Goal: Task Accomplishment & Management: Manage account settings

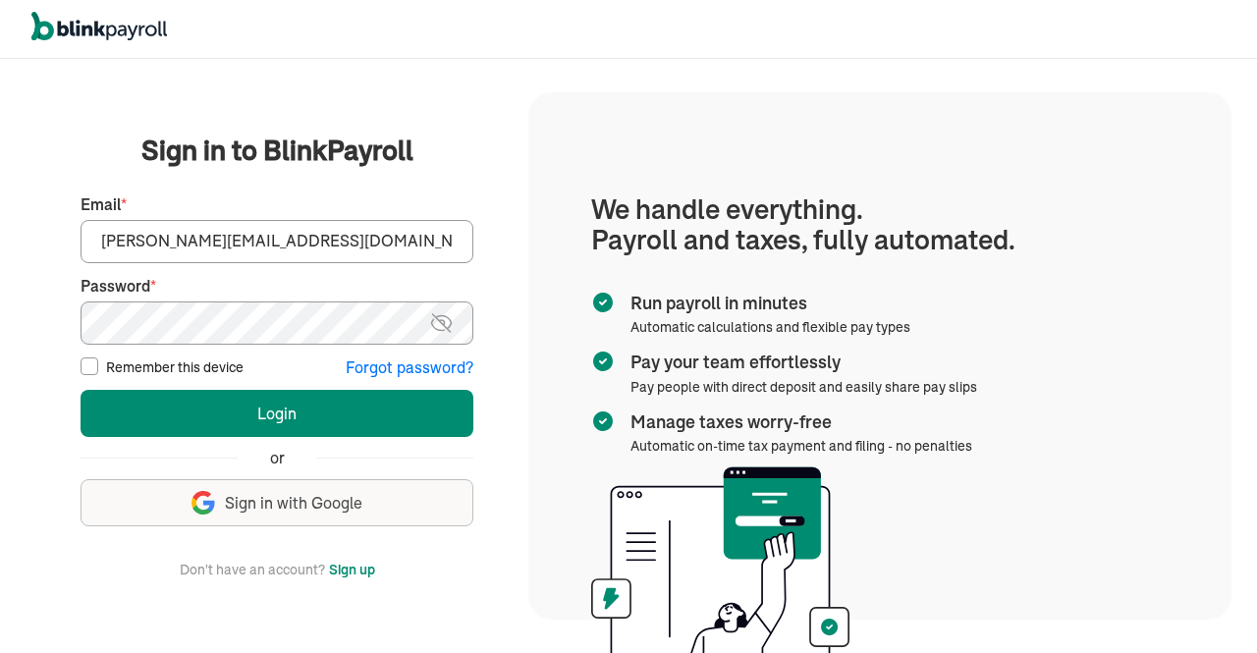
type input "vamshi@elcotechsolutions.com"
click at [438, 328] on img at bounding box center [441, 323] width 25 height 24
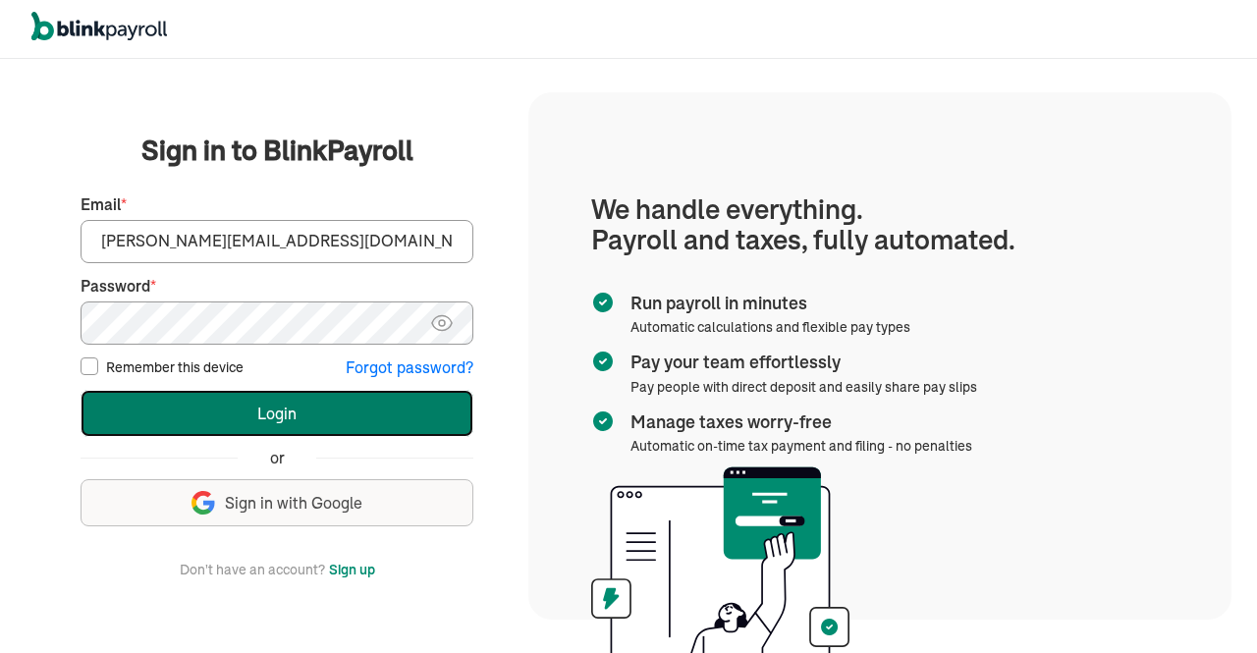
click at [210, 408] on button "Login" at bounding box center [277, 413] width 393 height 47
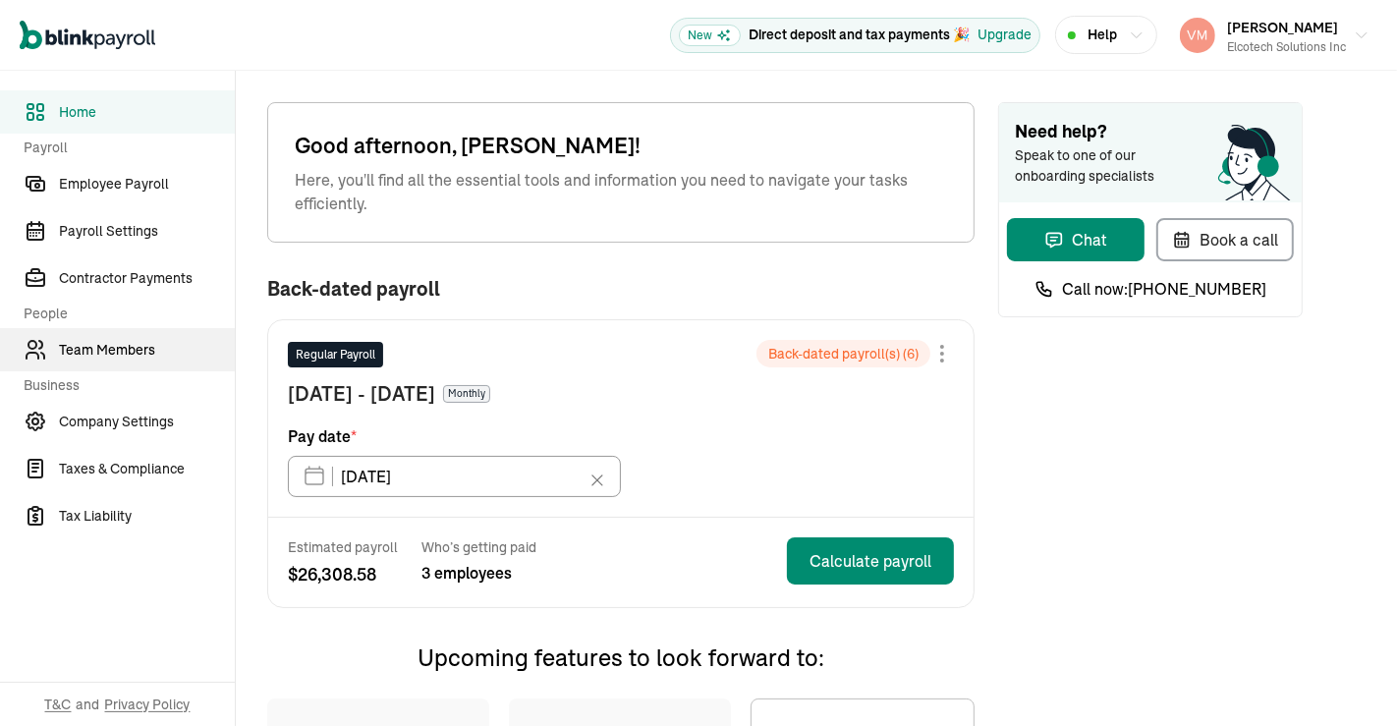
click at [145, 347] on span "Team Members" at bounding box center [147, 350] width 176 height 21
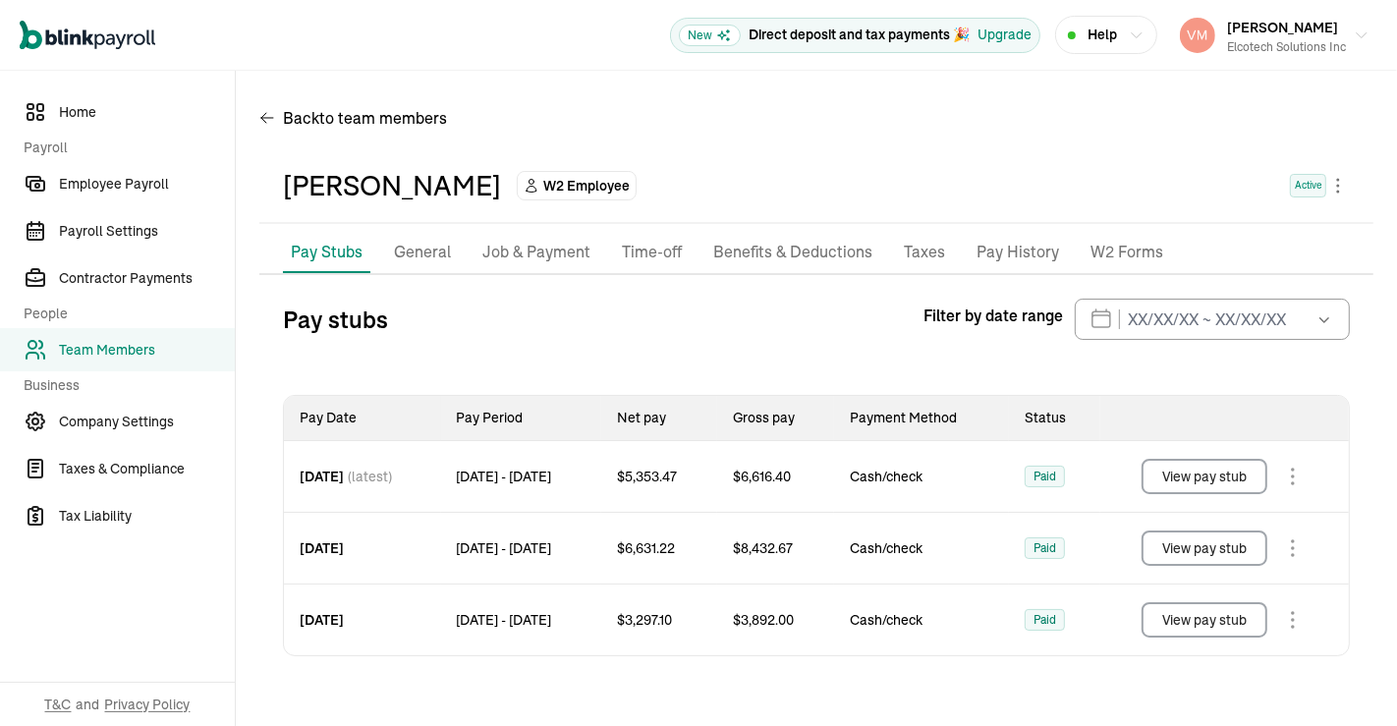
click at [514, 250] on p "Job & Payment" at bounding box center [536, 253] width 108 height 26
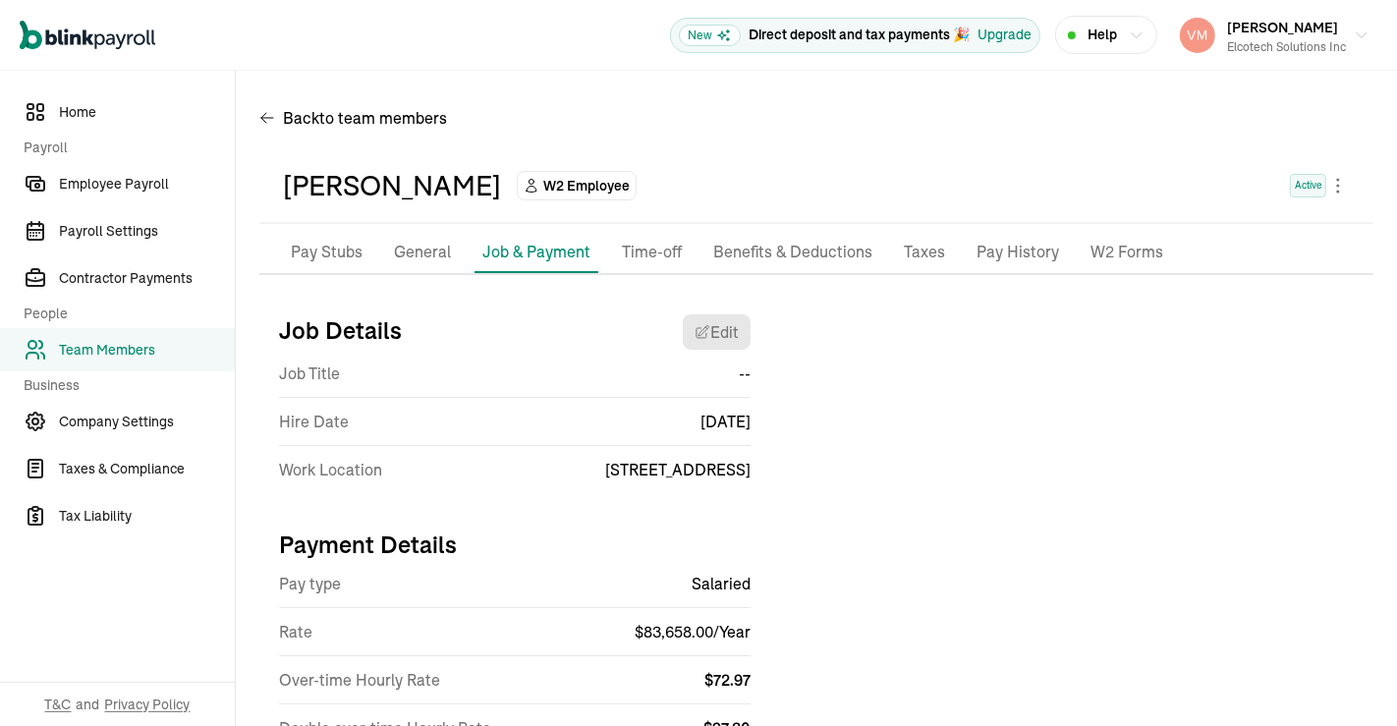
click at [727, 351] on div "Job Title --" at bounding box center [514, 374] width 471 height 48
select select "10935 Estate Ln"
select select "4"
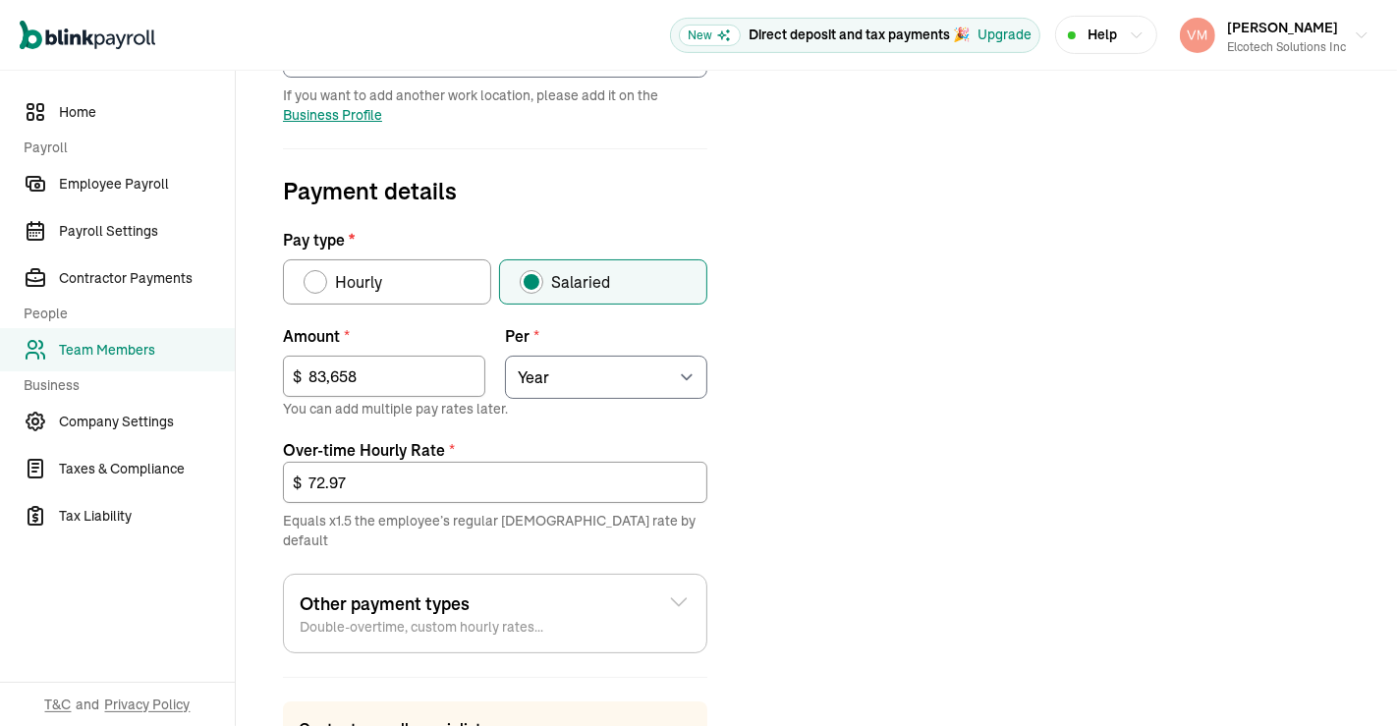
scroll to position [541, 0]
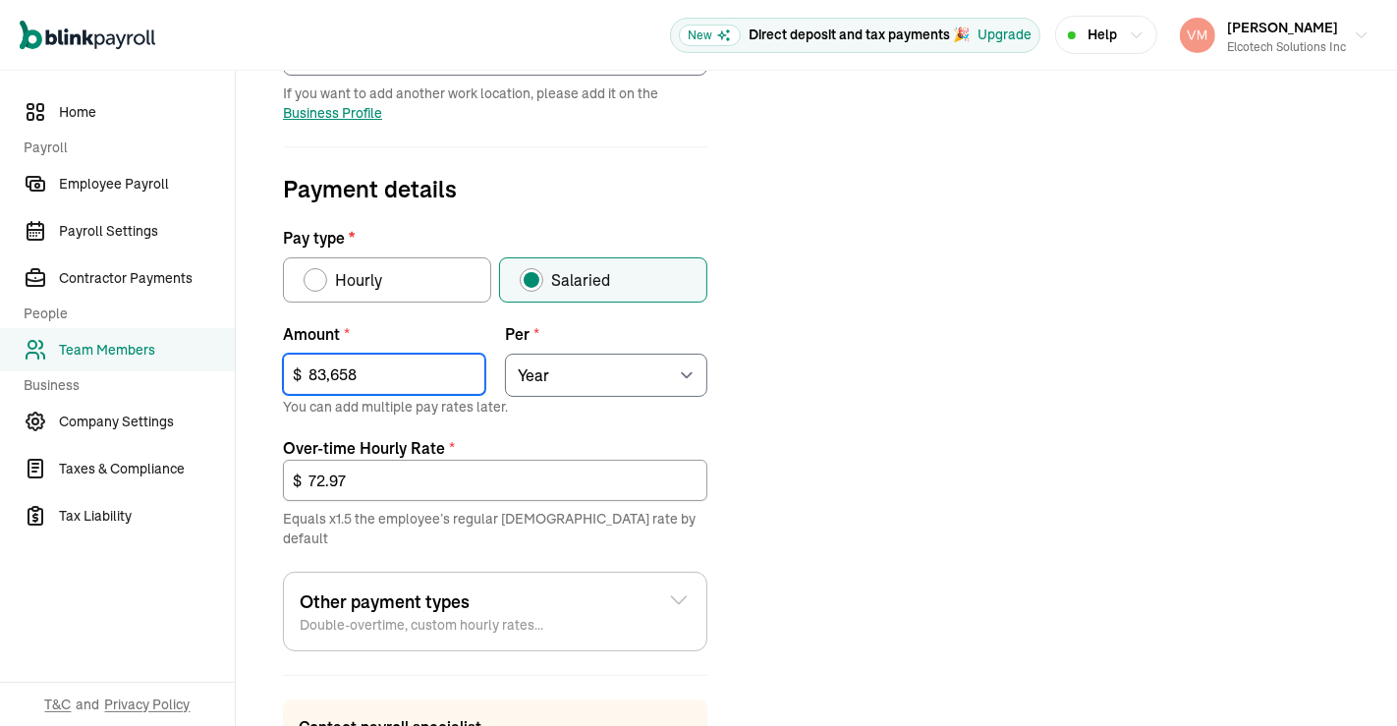
drag, startPoint x: 385, startPoint y: 376, endPoint x: 0, endPoint y: 364, distance: 385.2
click at [0, 364] on div "Home Payroll Employee Payroll Payroll Settings Contractor Payments People Team …" at bounding box center [698, 237] width 1397 height 1414
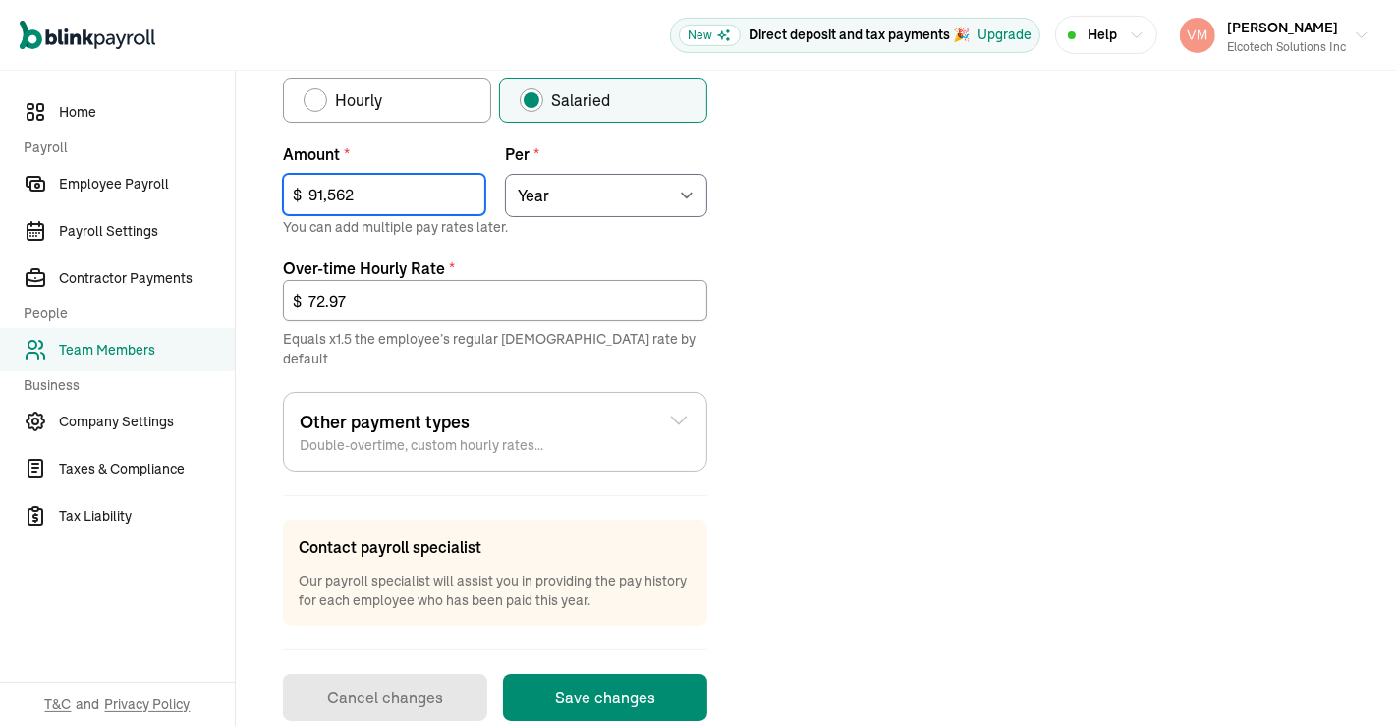
scroll to position [736, 0]
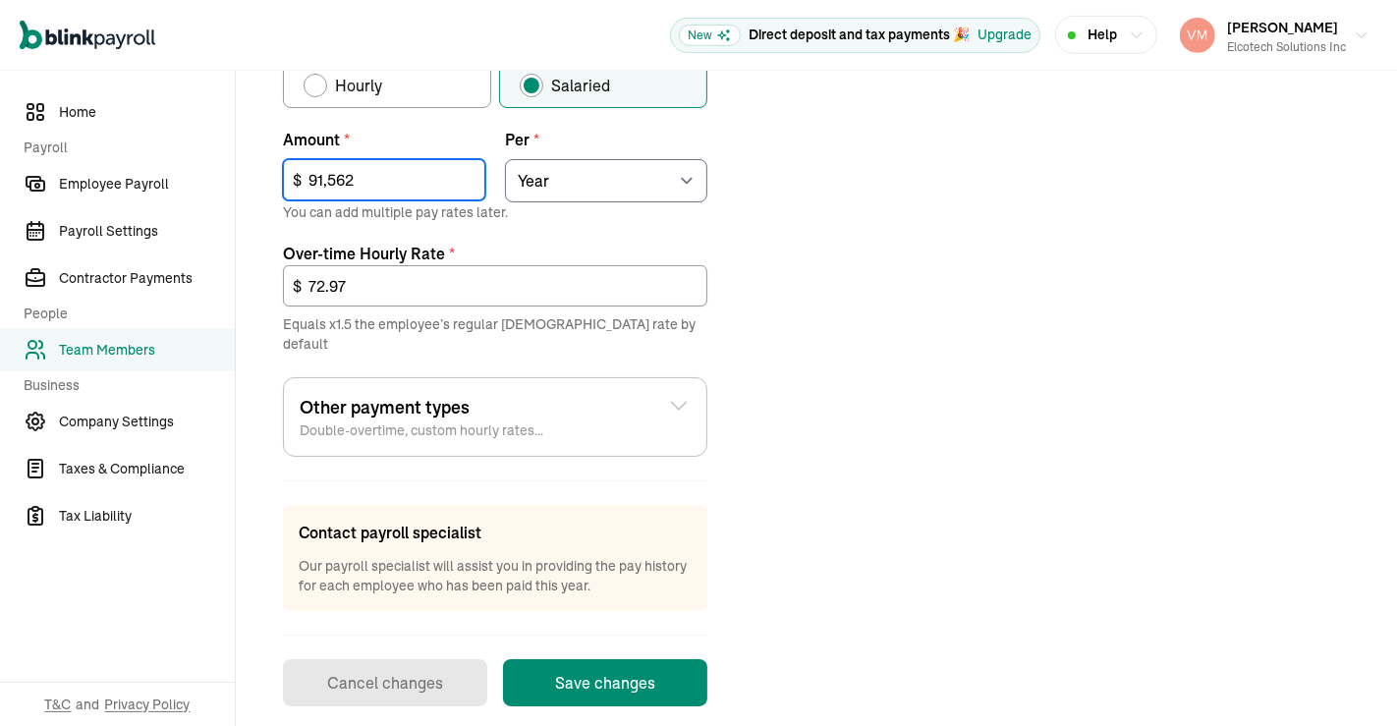
type input "91,562"
click at [597, 659] on button "Save changes" at bounding box center [605, 682] width 204 height 47
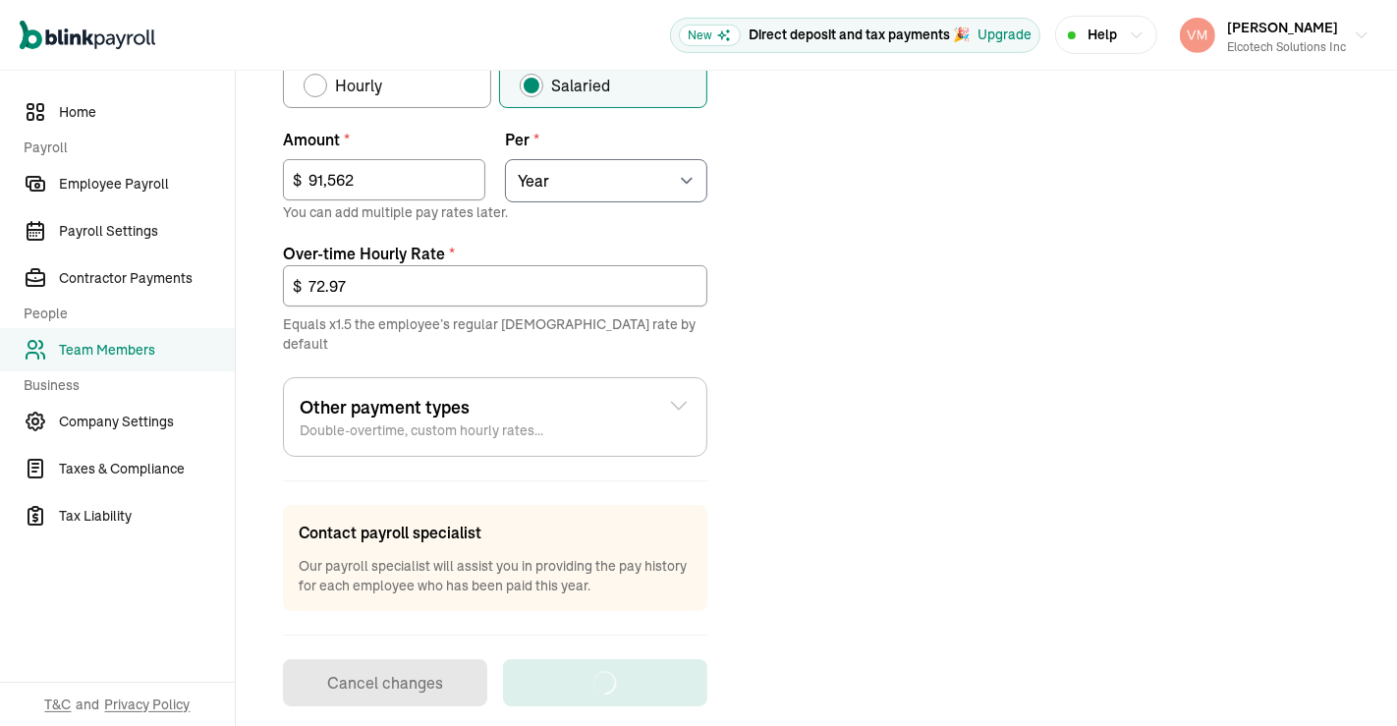
scroll to position [156, 0]
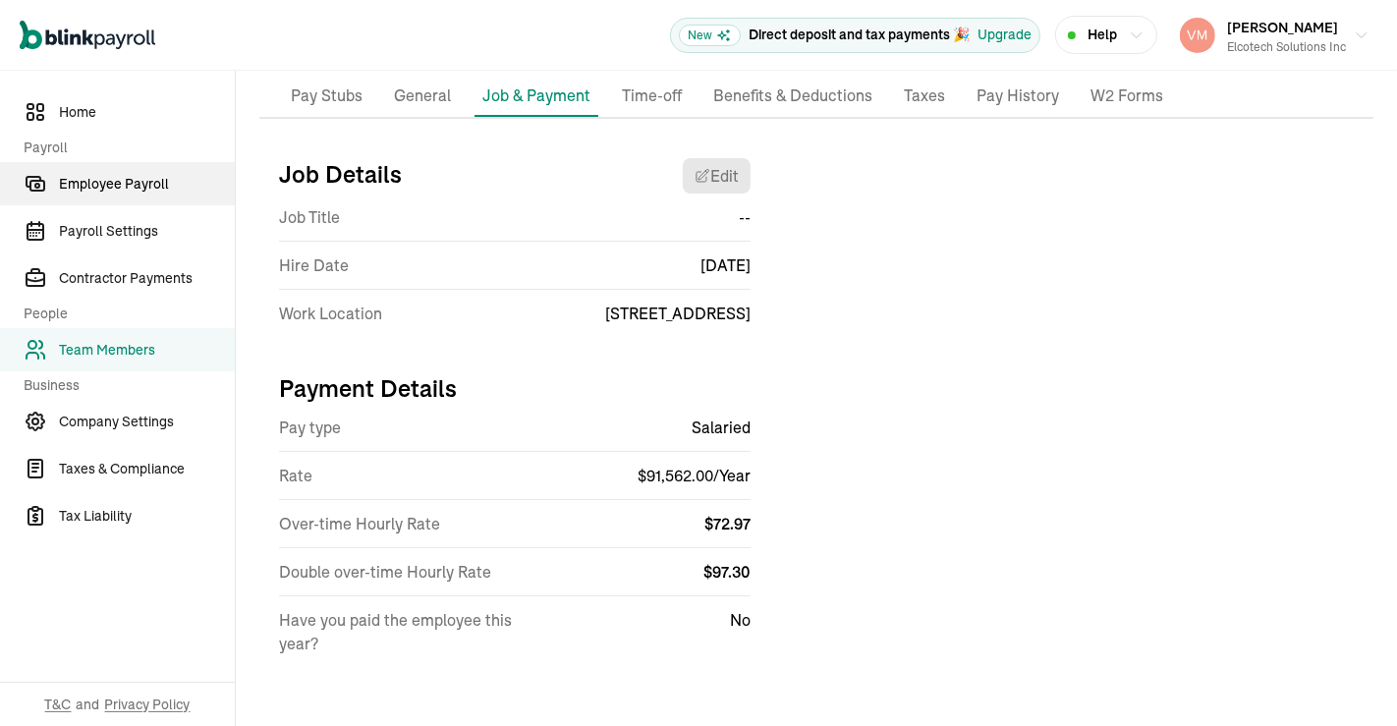
click at [112, 174] on span "Employee Payroll" at bounding box center [147, 184] width 176 height 21
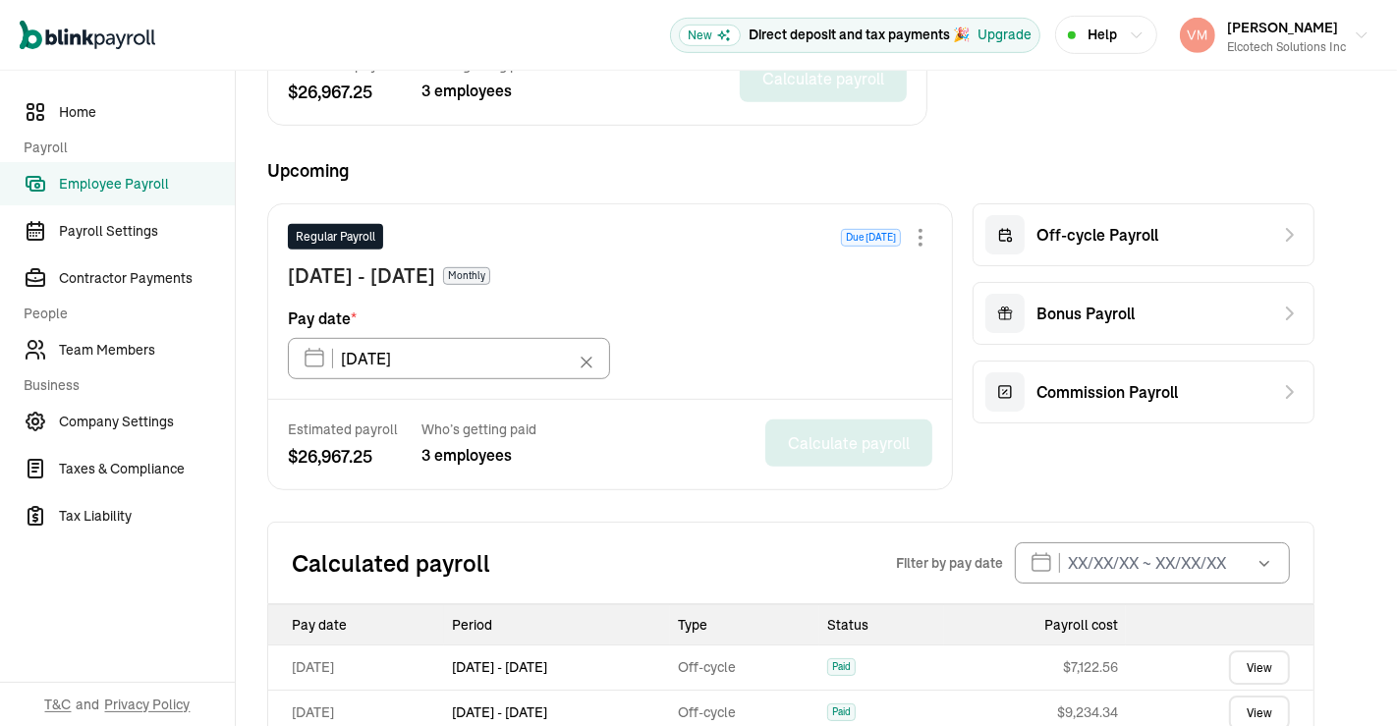
scroll to position [810, 0]
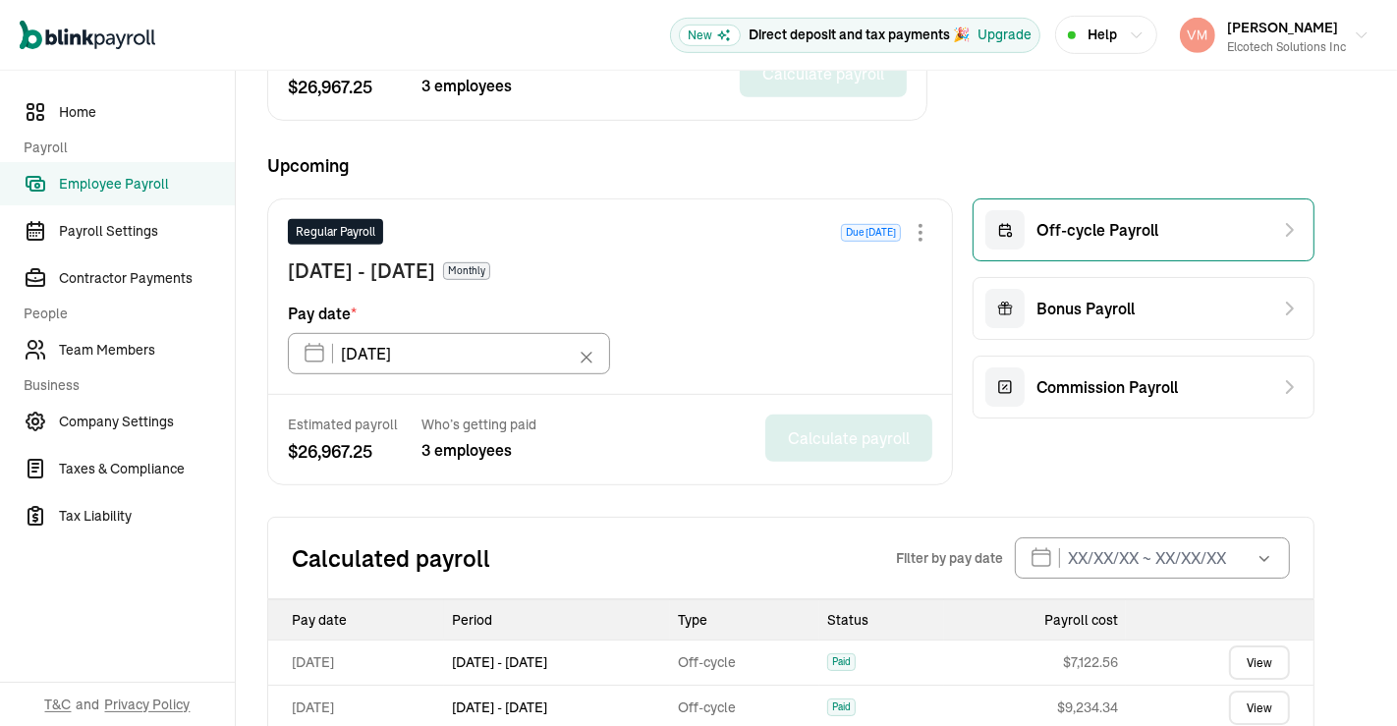
click at [1099, 237] on div "Off-cycle Payroll" at bounding box center [1071, 229] width 173 height 39
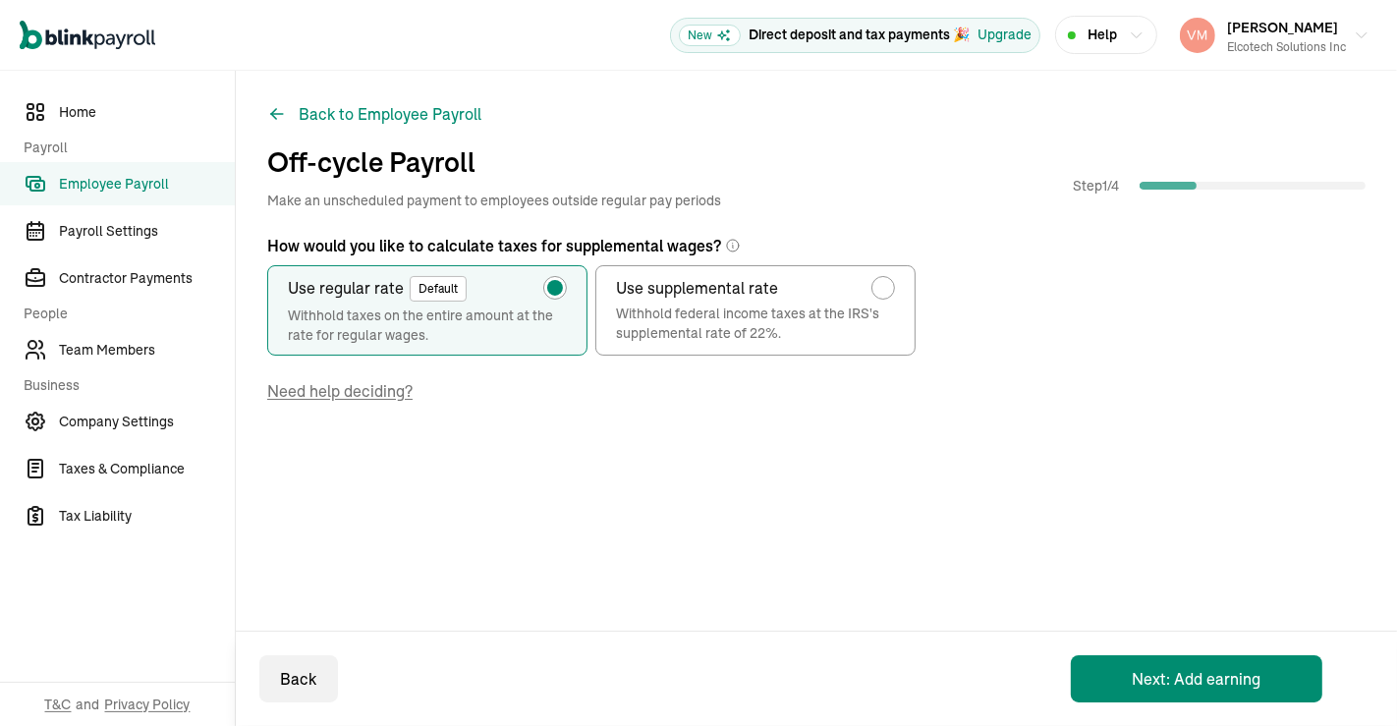
click at [1202, 676] on button "Next: Add earning" at bounding box center [1196, 678] width 251 height 47
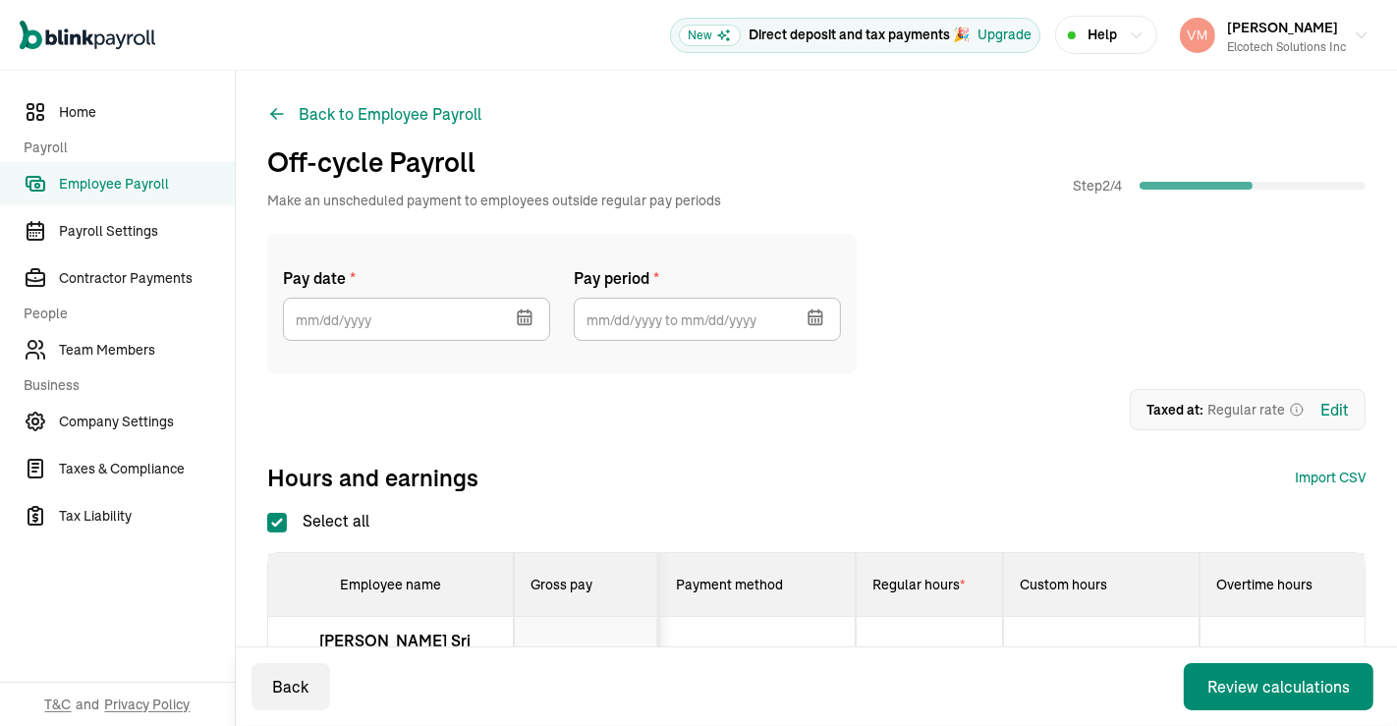
checkbox input "true"
click at [466, 308] on input "text" at bounding box center [416, 319] width 267 height 43
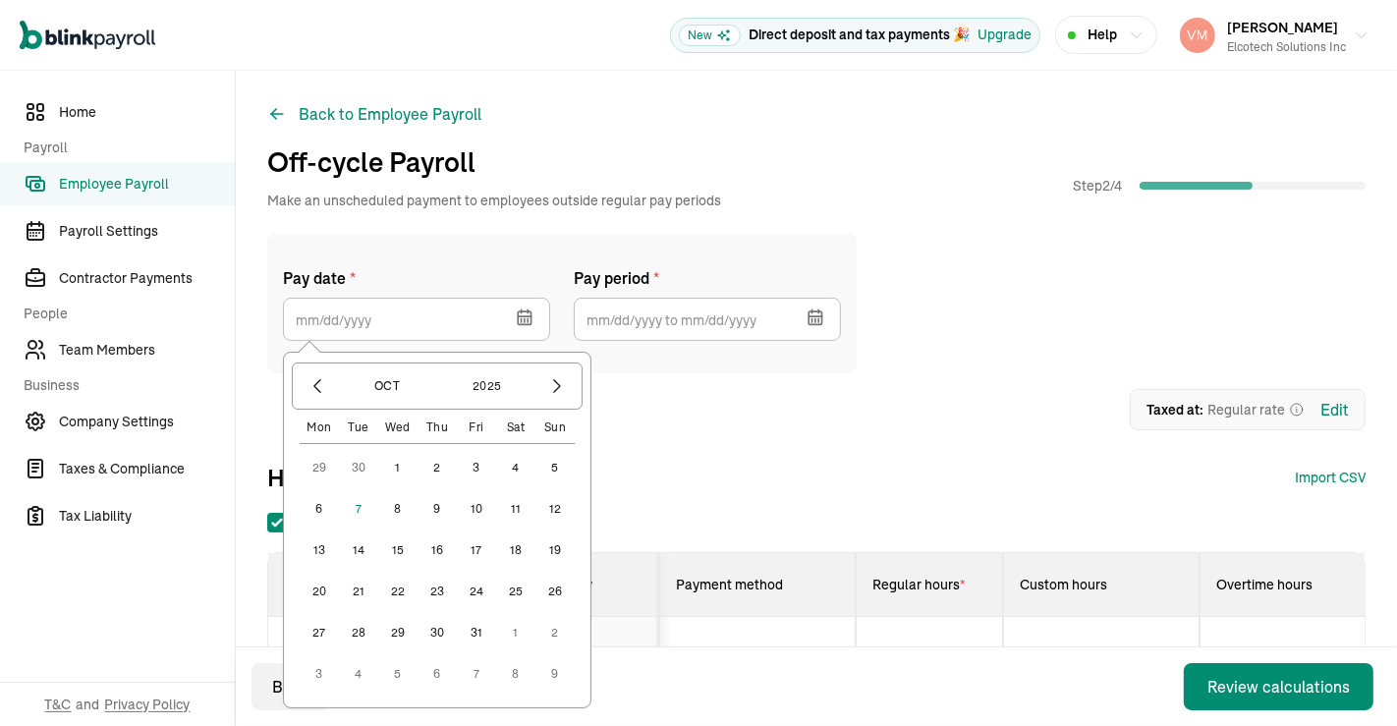
click at [393, 551] on button "15" at bounding box center [397, 549] width 39 height 39
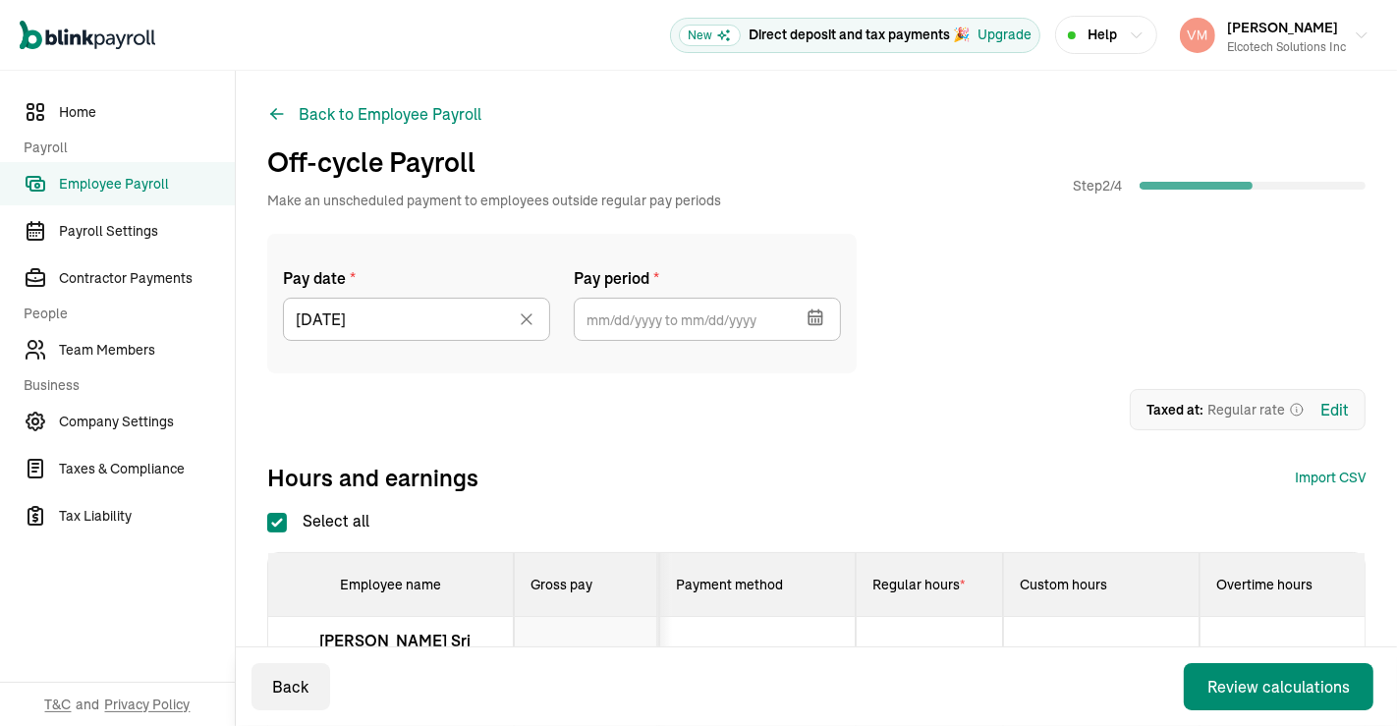
click at [814, 317] on icon "button" at bounding box center [815, 317] width 20 height 20
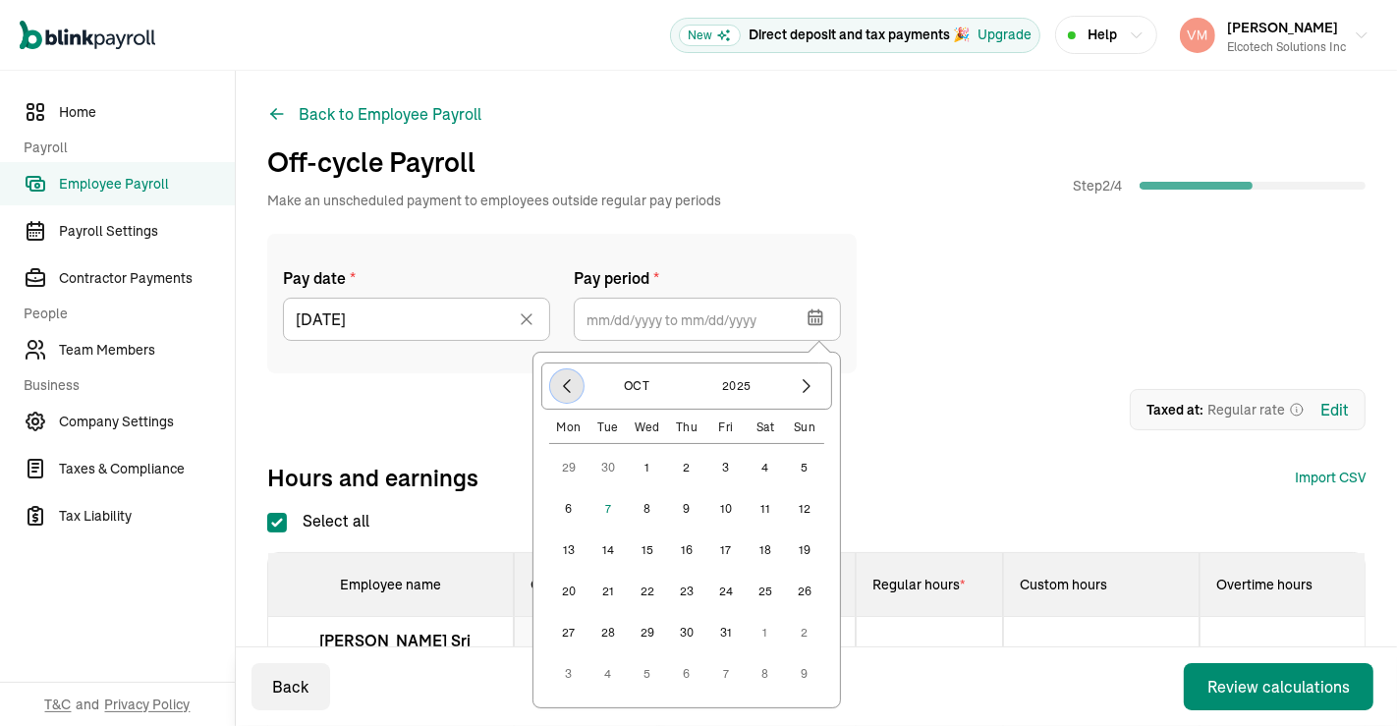
click at [567, 385] on icon "button" at bounding box center [567, 386] width 20 height 20
click at [569, 505] on button "1" at bounding box center [568, 508] width 39 height 39
click at [608, 671] on button "30" at bounding box center [607, 673] width 39 height 39
type input "[DATE] ~ [DATE]"
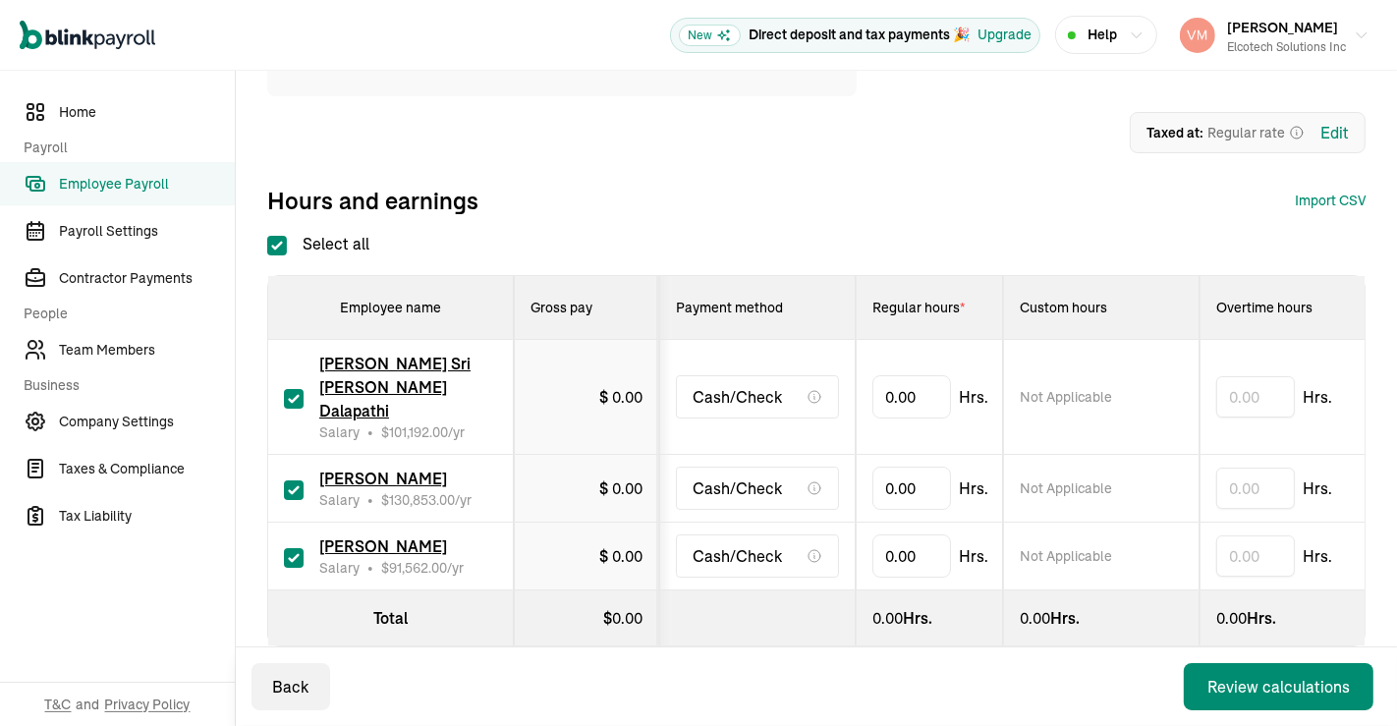
scroll to position [287, 0]
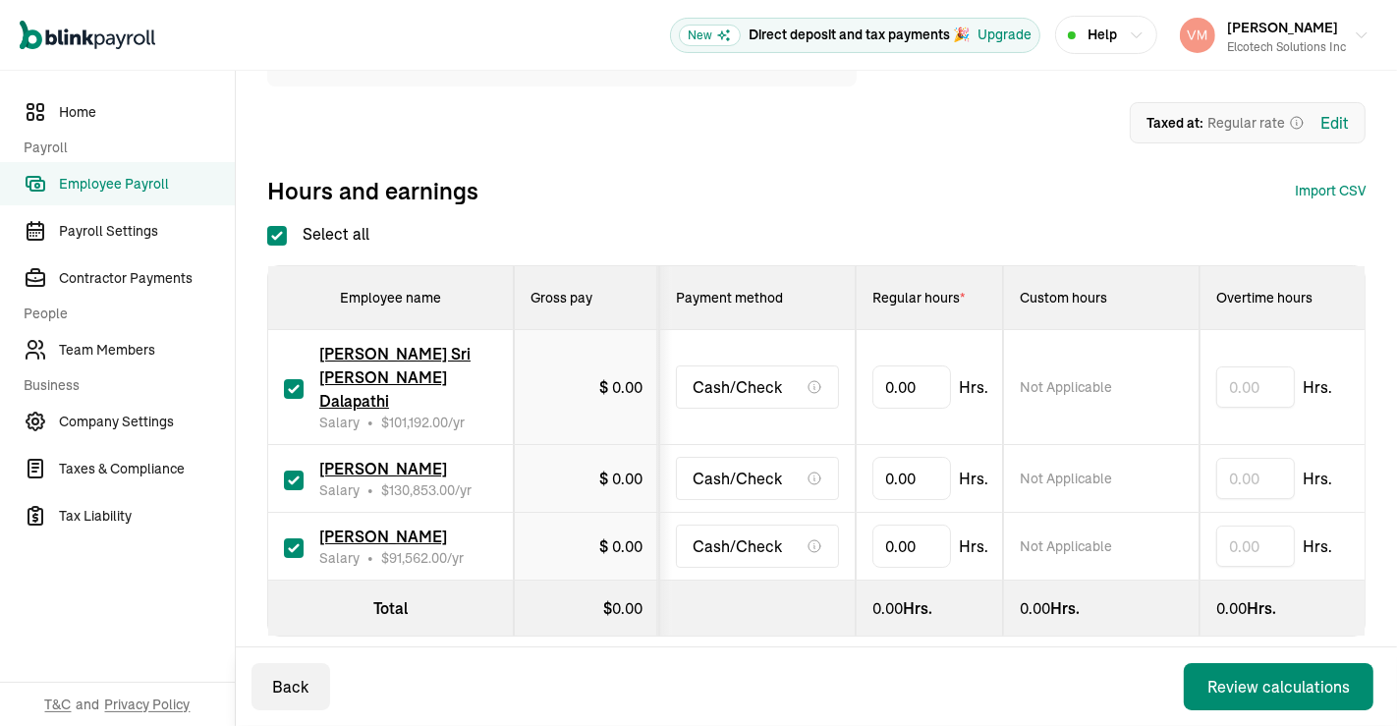
click at [284, 239] on input "Select all" at bounding box center [277, 236] width 20 height 20
checkbox input "false"
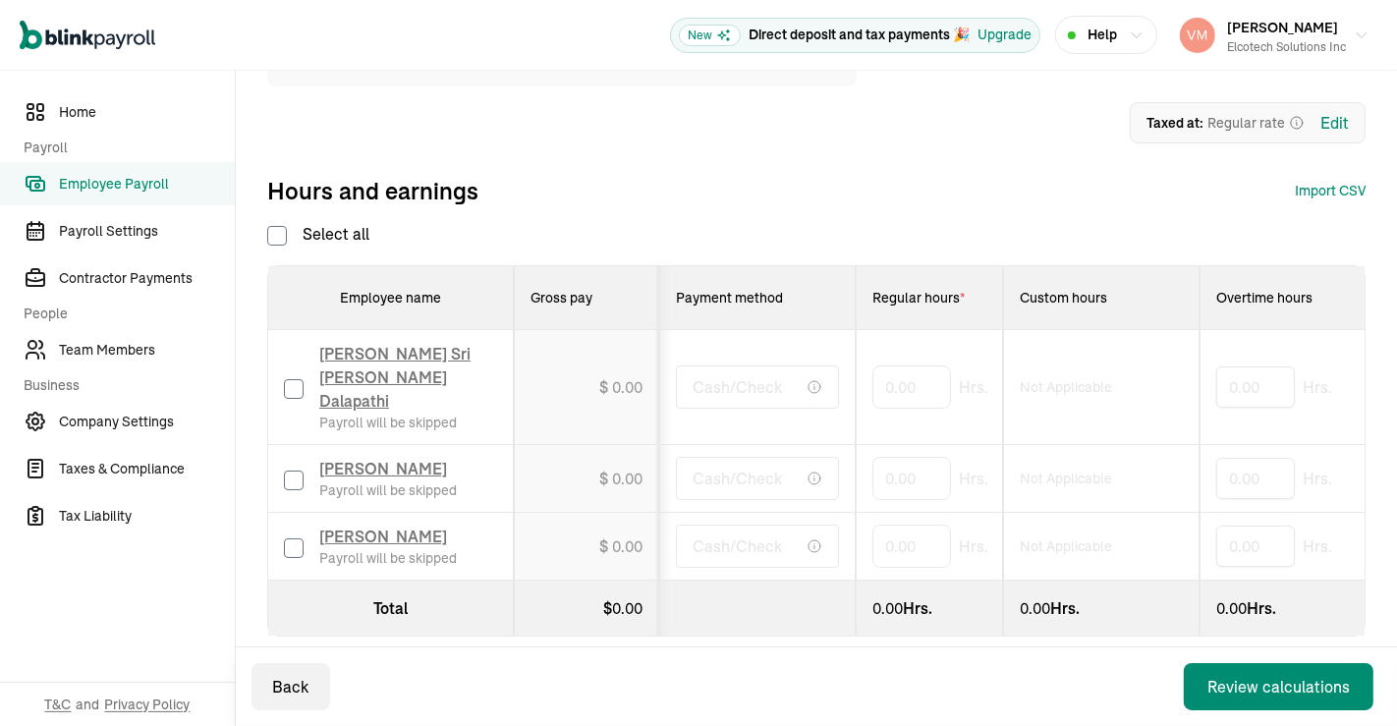
click at [285, 538] on input "checkbox" at bounding box center [294, 548] width 20 height 20
checkbox input "true"
type input "152"
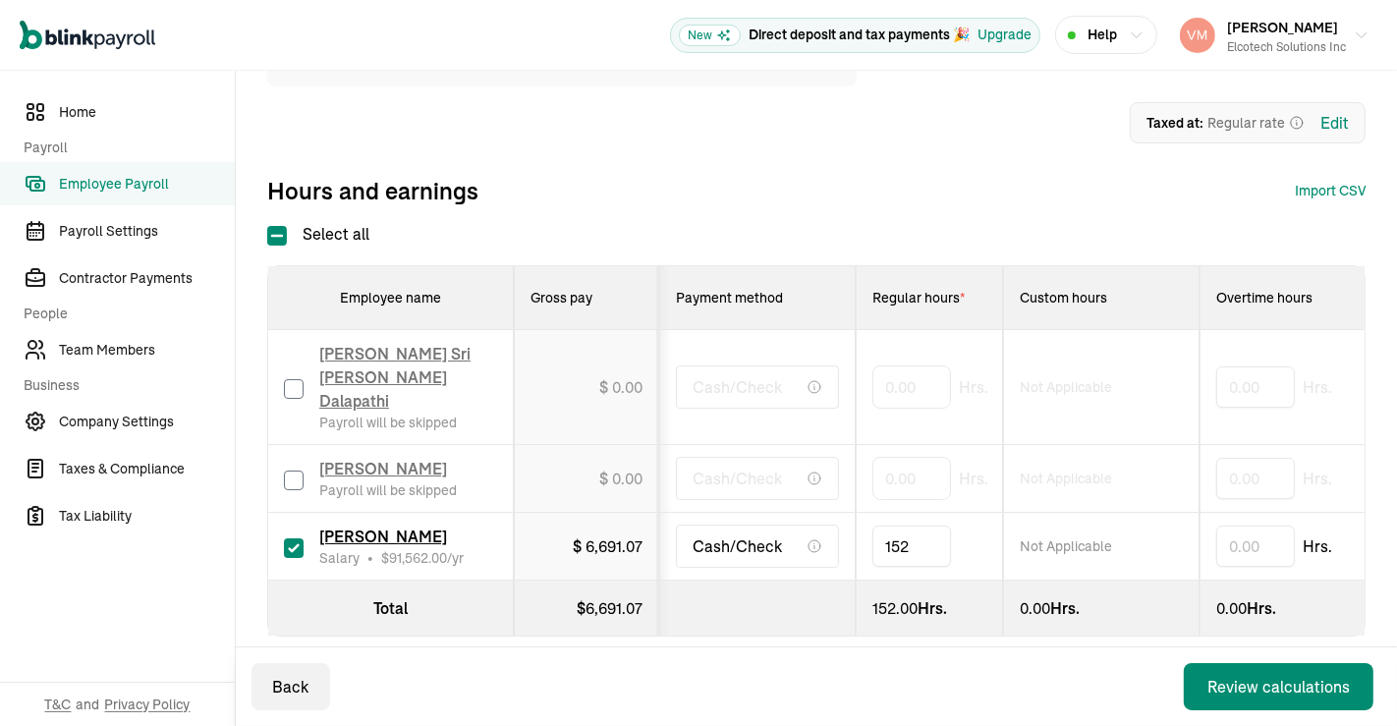
click at [1253, 684] on div "Review calculations" at bounding box center [1278, 687] width 142 height 24
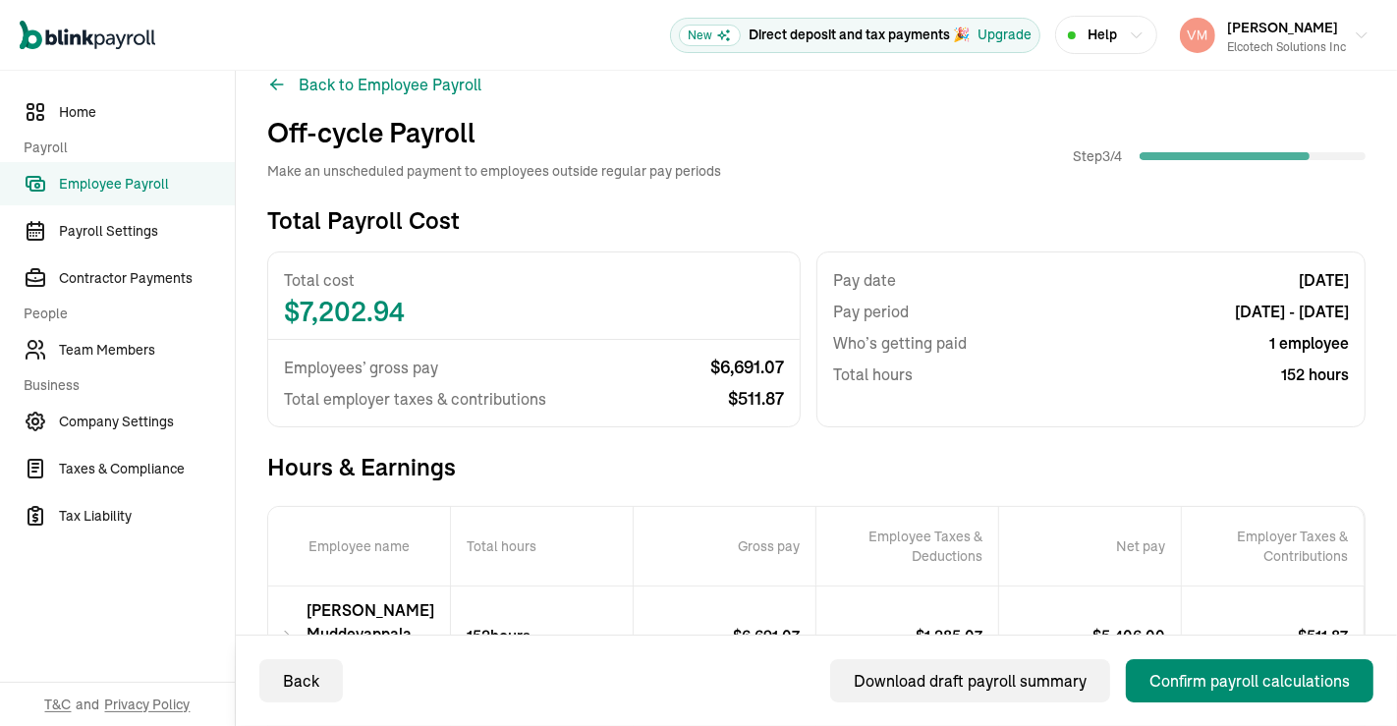
scroll to position [0, 0]
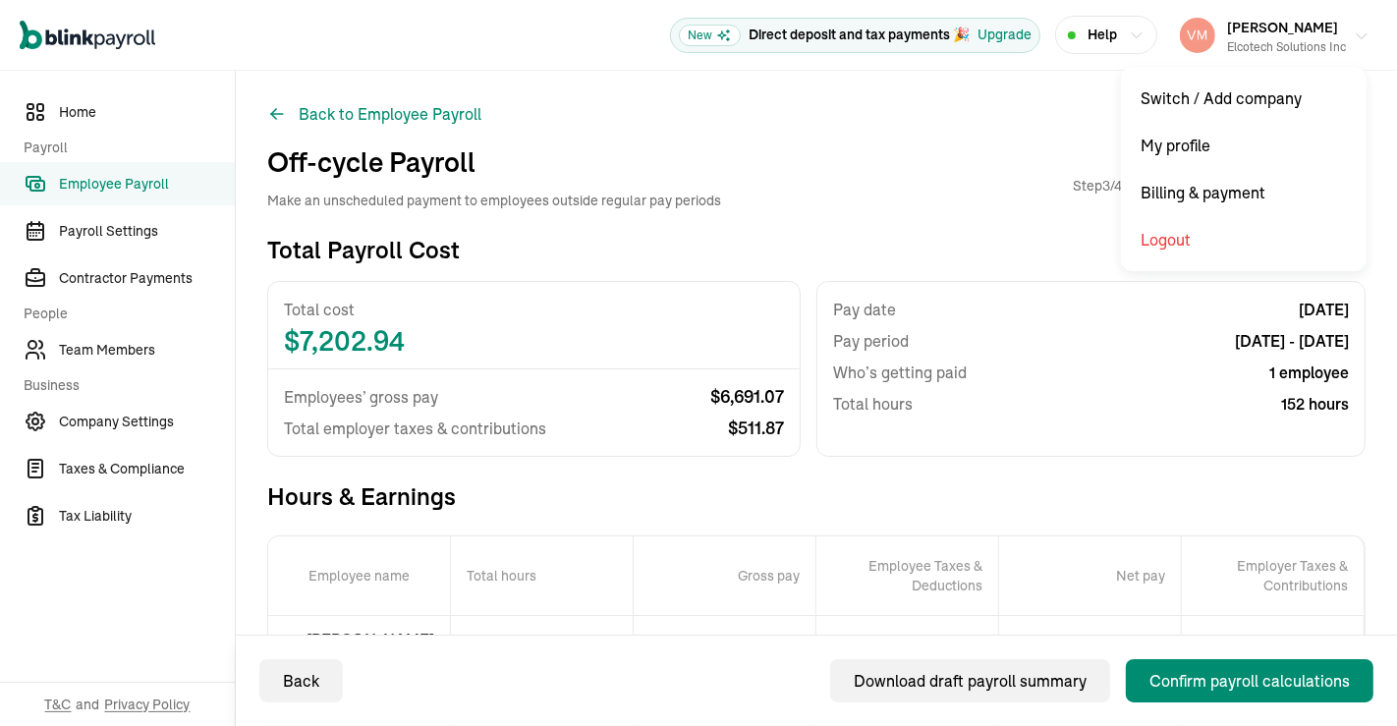
click at [1345, 44] on button "[PERSON_NAME] Gorakati Elcotech Solutions Inc" at bounding box center [1274, 35] width 205 height 49
